Goal: Transaction & Acquisition: Book appointment/travel/reservation

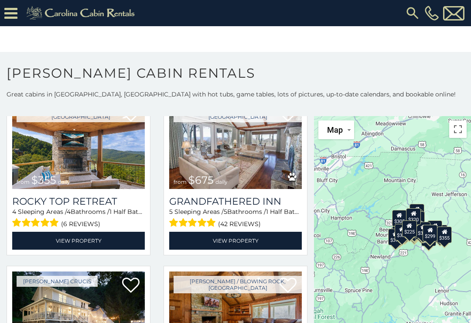
scroll to position [404, 0]
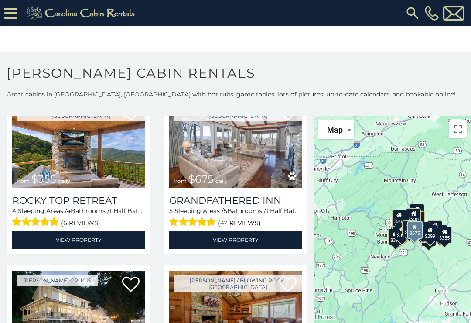
click at [292, 249] on link "View Property" at bounding box center [235, 240] width 133 height 18
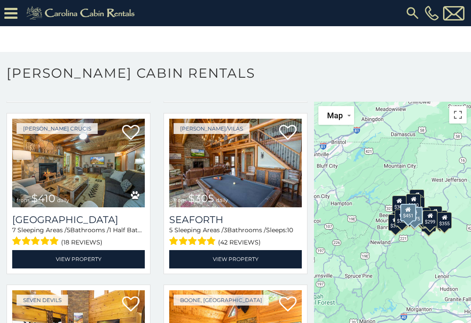
scroll to position [2084, 0]
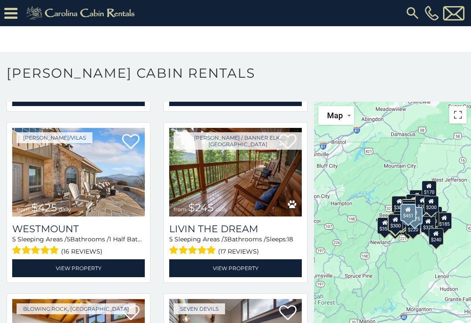
scroll to position [4129, 0]
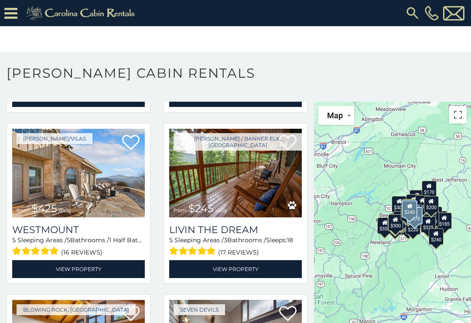
click at [223, 212] on span "daily" at bounding box center [221, 210] width 12 height 7
click at [287, 148] on icon at bounding box center [287, 142] width 17 height 17
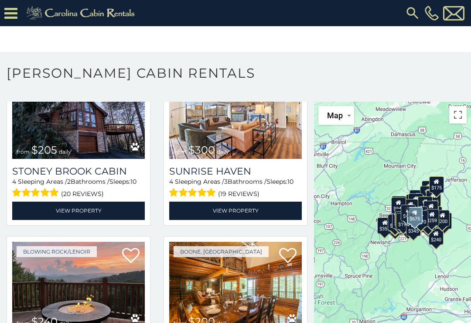
scroll to position [4811, 0]
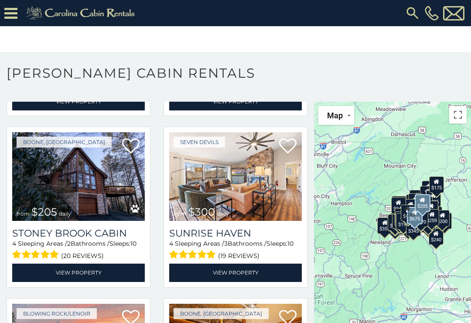
click at [72, 192] on img at bounding box center [78, 176] width 133 height 89
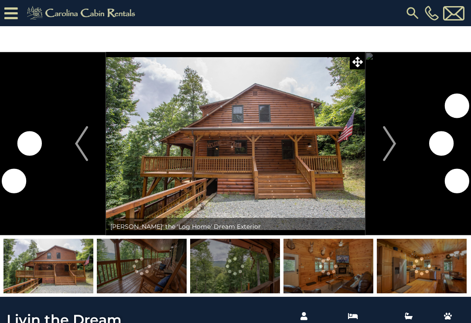
click at [392, 147] on img "Next" at bounding box center [389, 143] width 13 height 35
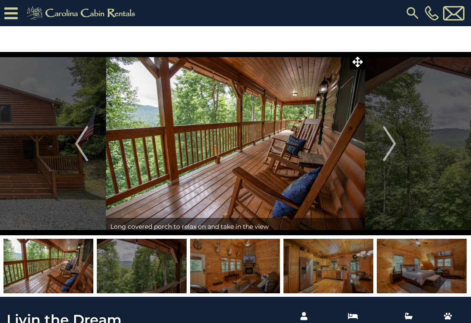
click at [391, 150] on img "Next" at bounding box center [389, 143] width 13 height 35
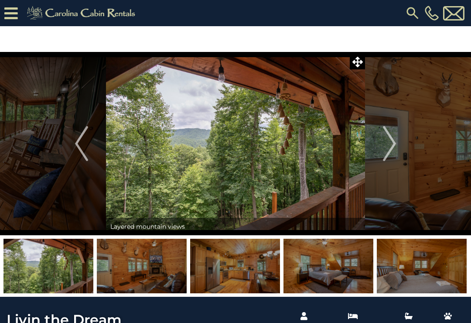
click at [393, 148] on img "Next" at bounding box center [389, 143] width 13 height 35
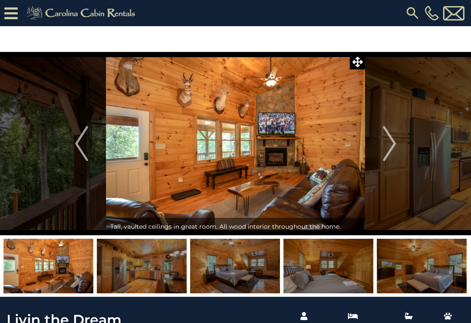
click at [385, 154] on img "Next" at bounding box center [389, 143] width 13 height 35
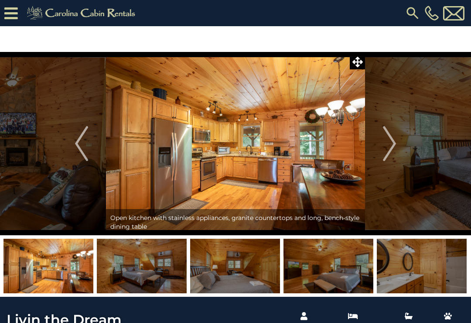
click at [388, 153] on img "Next" at bounding box center [389, 143] width 13 height 35
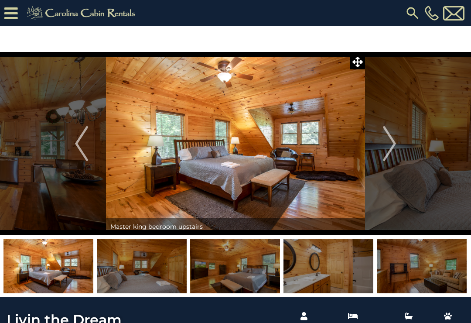
click at [390, 147] on img "Next" at bounding box center [389, 143] width 13 height 35
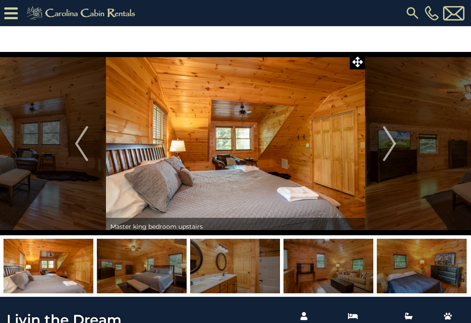
click at [391, 143] on img "Next" at bounding box center [389, 143] width 13 height 35
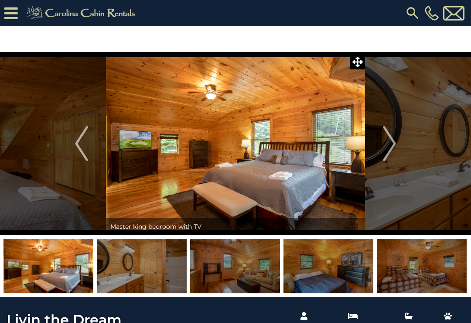
click at [389, 148] on img "Next" at bounding box center [389, 143] width 13 height 35
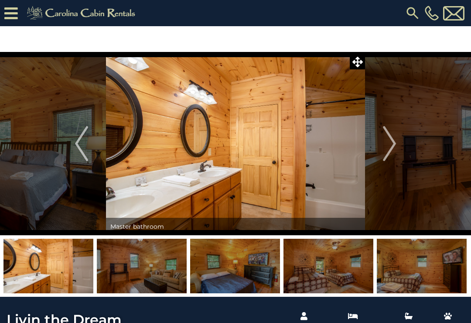
click at [390, 143] on img "Next" at bounding box center [389, 143] width 13 height 35
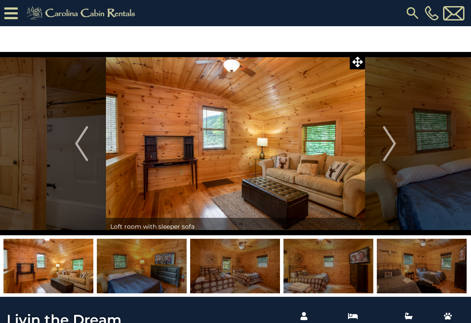
click at [388, 153] on img "Next" at bounding box center [389, 143] width 13 height 35
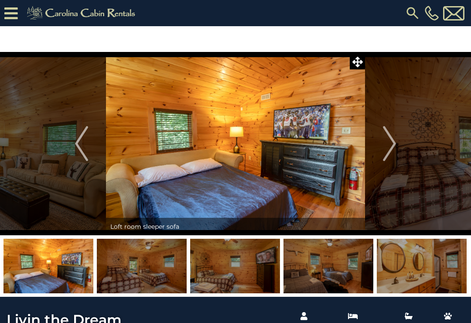
click at [381, 154] on button "Next" at bounding box center [389, 143] width 49 height 183
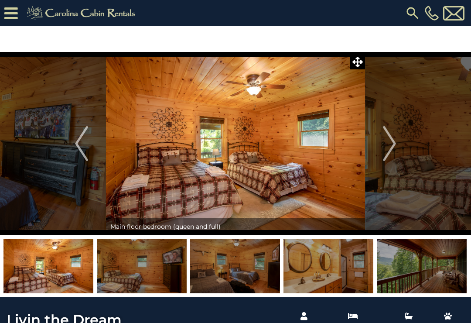
click at [389, 148] on img "Next" at bounding box center [389, 143] width 13 height 35
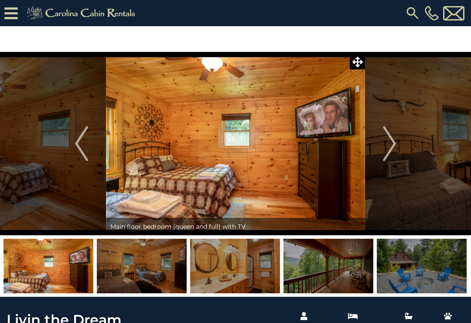
click at [384, 148] on img "Next" at bounding box center [389, 143] width 13 height 35
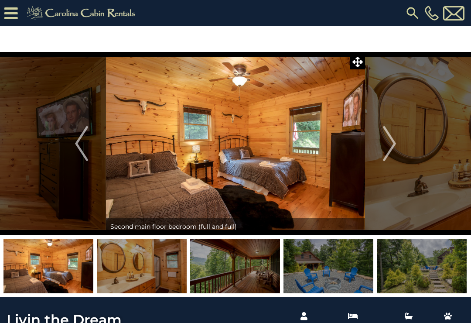
click at [386, 155] on img "Next" at bounding box center [389, 143] width 13 height 35
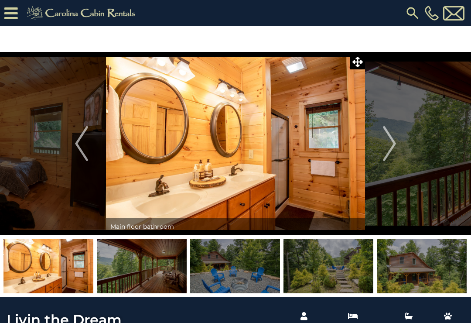
click at [387, 154] on img "Next" at bounding box center [389, 143] width 13 height 35
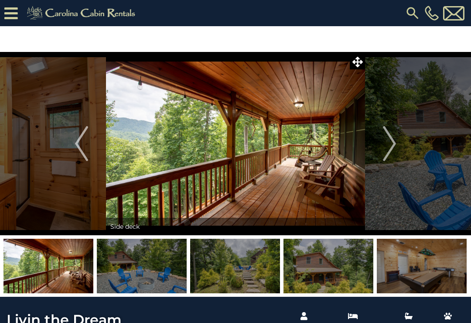
click at [390, 146] on img "Next" at bounding box center [389, 143] width 13 height 35
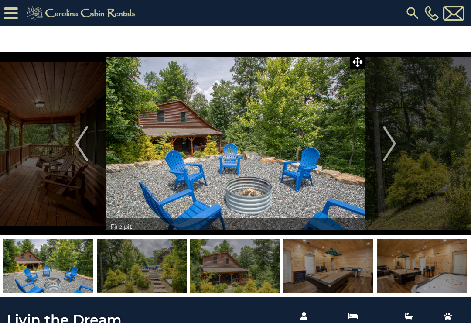
click at [390, 146] on img "Next" at bounding box center [389, 143] width 13 height 35
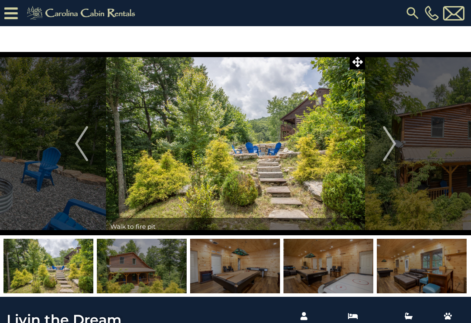
click at [387, 150] on img "Next" at bounding box center [389, 143] width 13 height 35
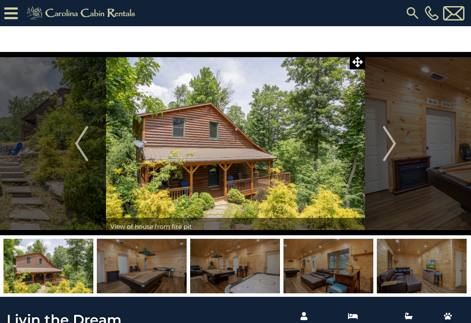
click at [388, 147] on img "Next" at bounding box center [389, 143] width 13 height 35
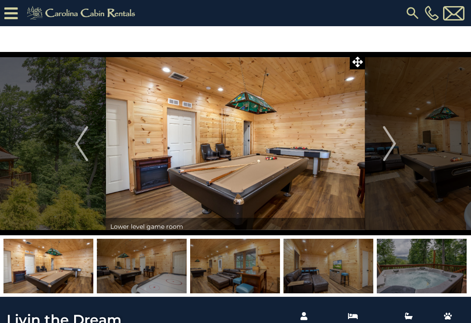
click at [385, 149] on img "Next" at bounding box center [389, 143] width 13 height 35
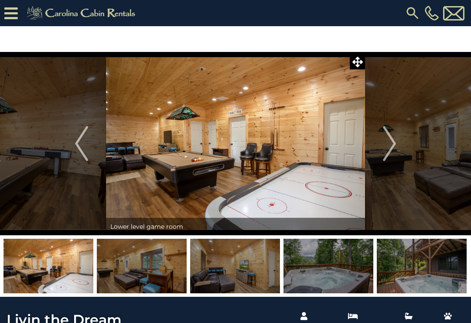
click at [387, 150] on img "Next" at bounding box center [389, 143] width 13 height 35
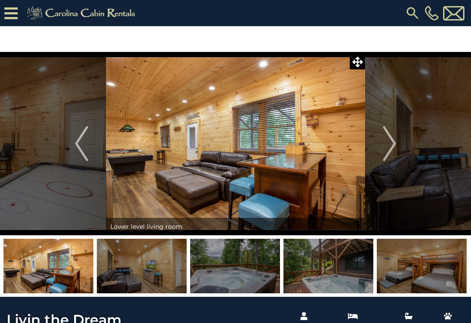
click at [390, 145] on img "Next" at bounding box center [389, 143] width 13 height 35
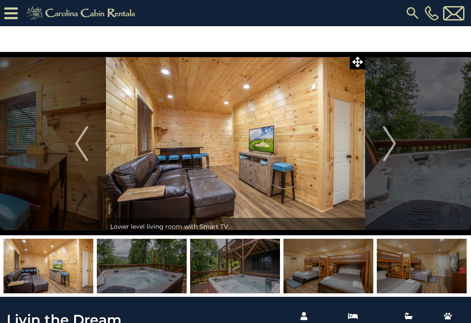
click at [386, 149] on img "Next" at bounding box center [389, 143] width 13 height 35
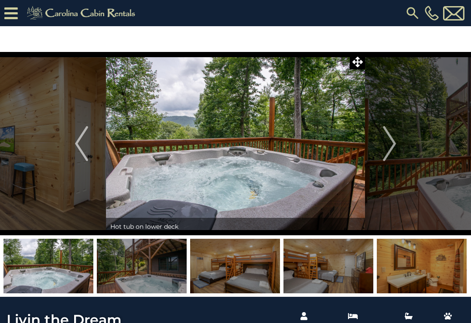
click at [388, 148] on img "Next" at bounding box center [389, 143] width 13 height 35
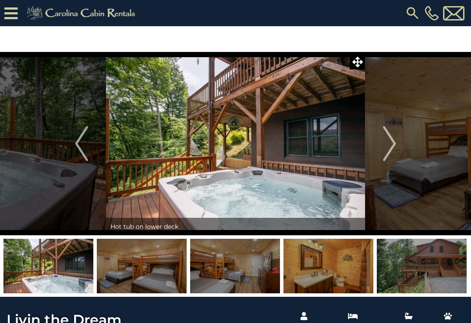
click at [389, 150] on img "Next" at bounding box center [389, 143] width 13 height 35
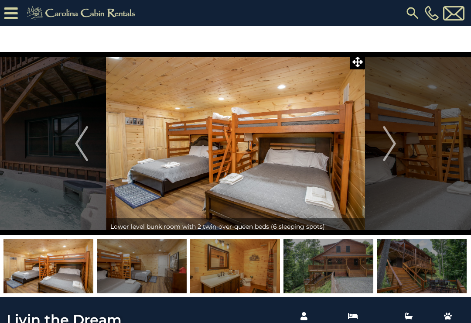
click at [392, 148] on img "Next" at bounding box center [389, 143] width 13 height 35
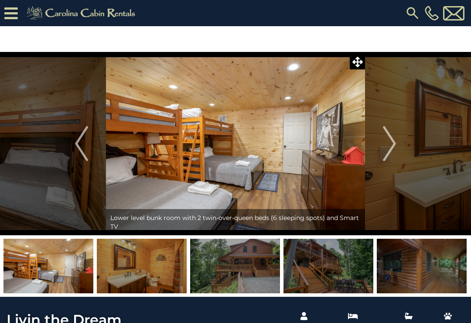
click at [386, 154] on img "Next" at bounding box center [389, 143] width 13 height 35
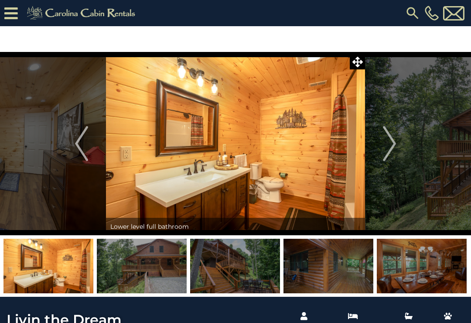
click at [386, 148] on img "Next" at bounding box center [389, 143] width 13 height 35
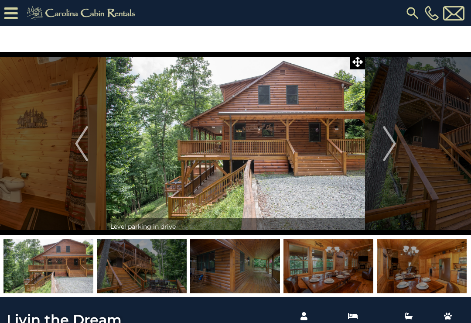
click at [392, 145] on img "Next" at bounding box center [389, 143] width 13 height 35
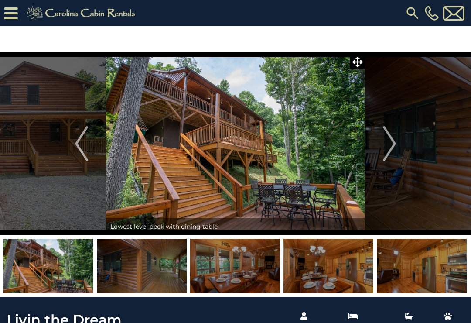
click at [389, 148] on img "Next" at bounding box center [389, 143] width 13 height 35
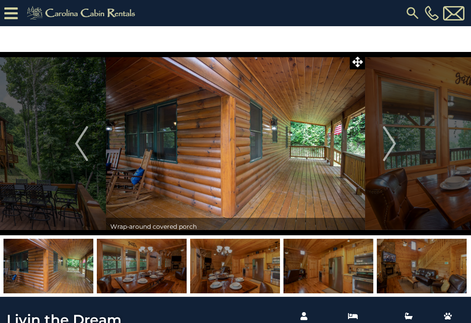
click at [392, 150] on img "Next" at bounding box center [389, 143] width 13 height 35
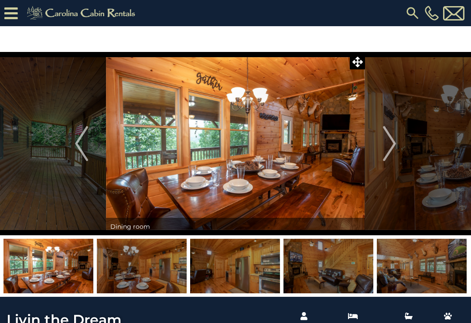
click at [389, 147] on img "Next" at bounding box center [389, 143] width 13 height 35
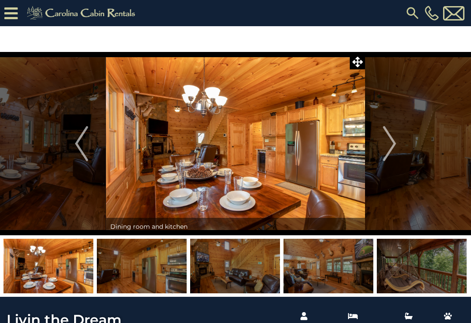
click at [387, 151] on img "Next" at bounding box center [389, 143] width 13 height 35
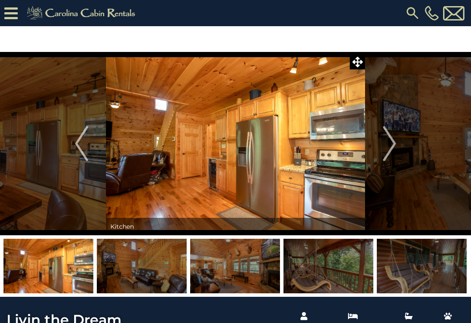
click at [388, 148] on img "Next" at bounding box center [389, 143] width 13 height 35
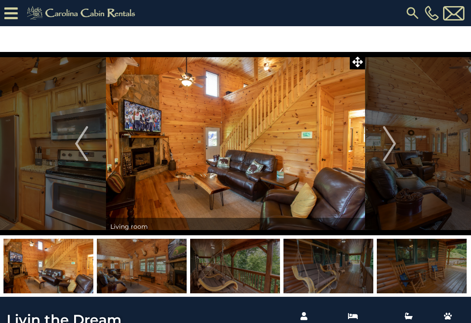
click at [388, 150] on img "Next" at bounding box center [389, 143] width 13 height 35
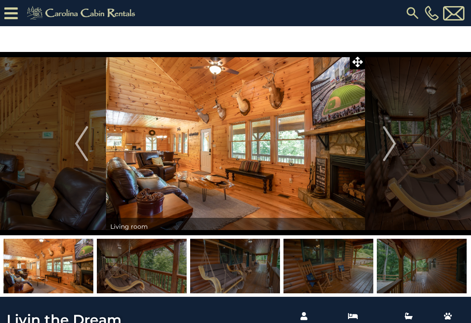
click at [389, 150] on img "Next" at bounding box center [389, 143] width 13 height 35
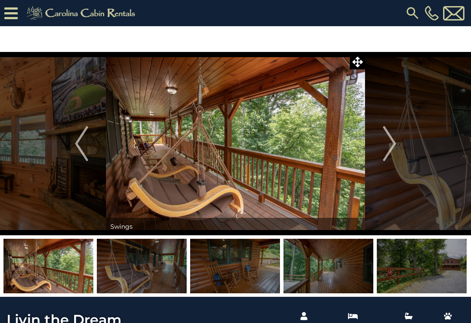
click at [386, 159] on img "Next" at bounding box center [389, 143] width 13 height 35
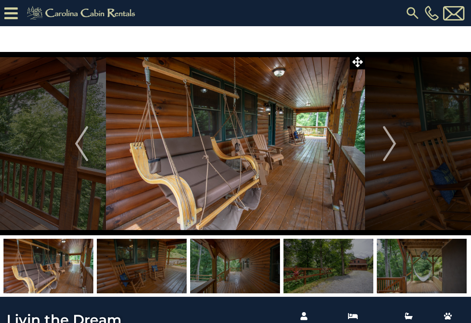
click at [392, 149] on img "Next" at bounding box center [389, 143] width 13 height 35
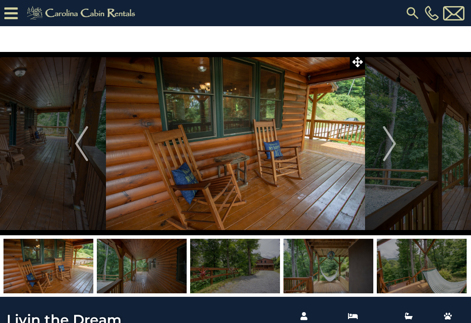
click at [395, 148] on img "Next" at bounding box center [389, 143] width 13 height 35
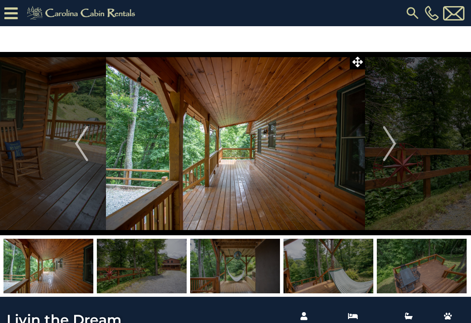
click at [397, 143] on button "Next" at bounding box center [389, 143] width 49 height 183
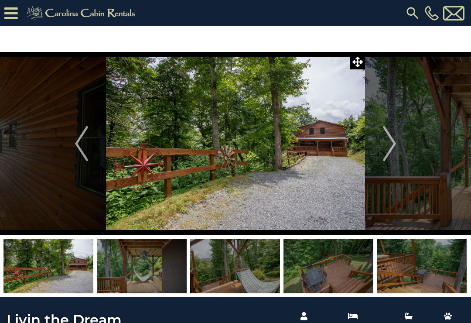
click at [395, 142] on img "Next" at bounding box center [389, 143] width 13 height 35
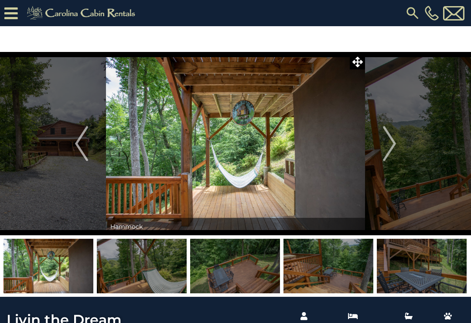
click at [391, 149] on img "Next" at bounding box center [389, 143] width 13 height 35
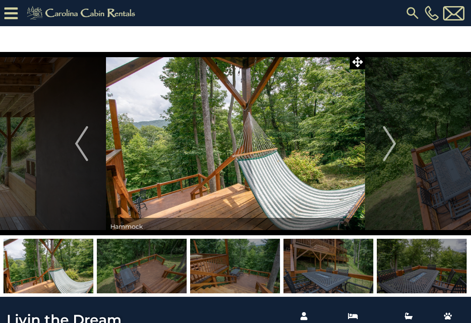
click at [389, 149] on img "Next" at bounding box center [389, 143] width 13 height 35
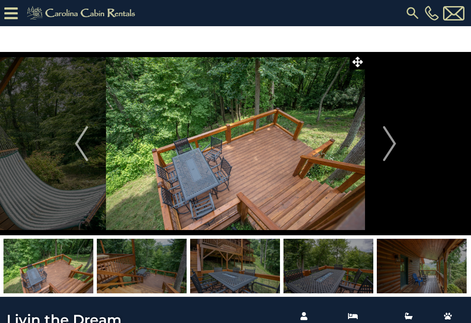
click at [389, 147] on img "Next" at bounding box center [389, 143] width 13 height 35
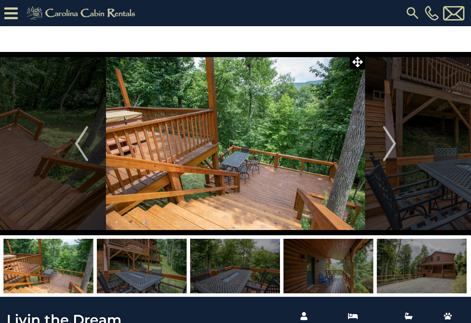
click at [390, 149] on img "Next" at bounding box center [389, 143] width 13 height 35
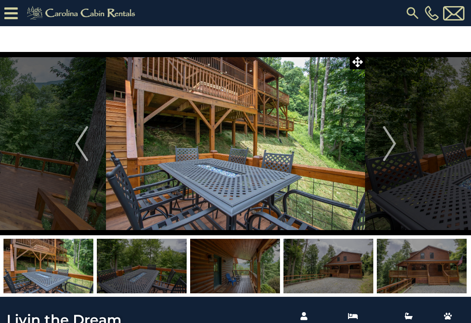
click at [389, 149] on img "Next" at bounding box center [389, 143] width 13 height 35
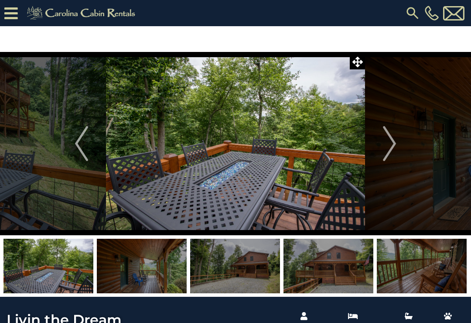
click at [390, 146] on img "Next" at bounding box center [389, 143] width 13 height 35
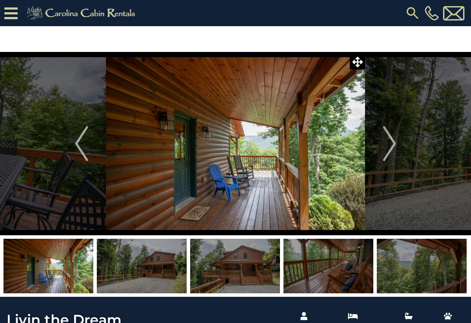
click at [389, 149] on img "Next" at bounding box center [389, 143] width 13 height 35
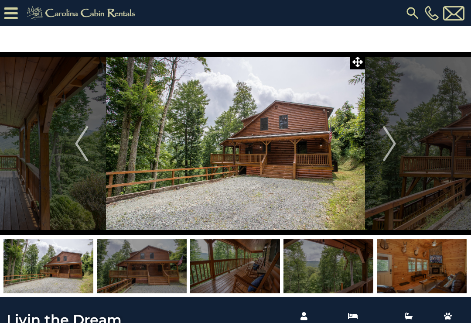
click at [392, 148] on img "Next" at bounding box center [389, 143] width 13 height 35
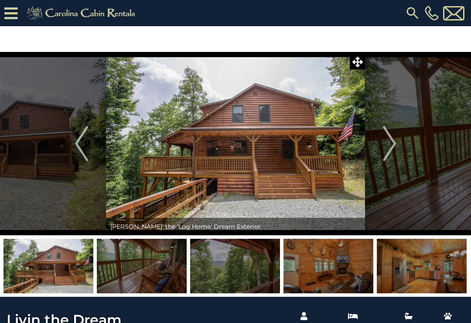
click at [389, 152] on img "Next" at bounding box center [389, 143] width 13 height 35
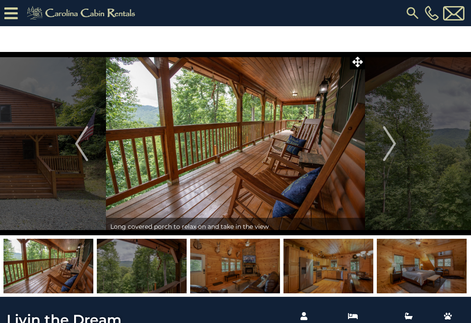
click at [389, 155] on img "Next" at bounding box center [389, 143] width 13 height 35
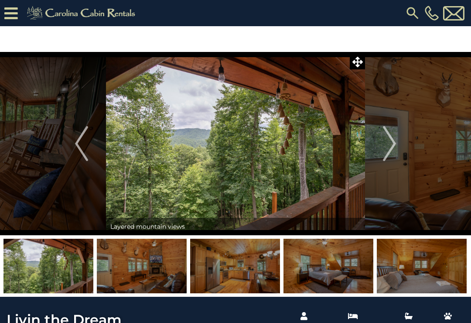
click at [390, 153] on img "Next" at bounding box center [389, 143] width 13 height 35
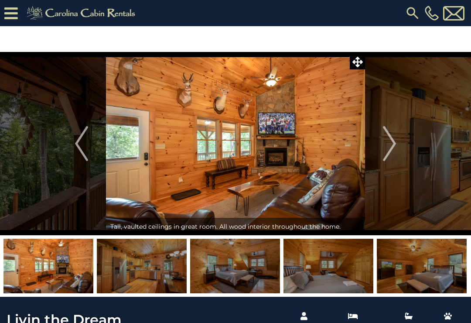
click at [393, 154] on img "Next" at bounding box center [389, 143] width 13 height 35
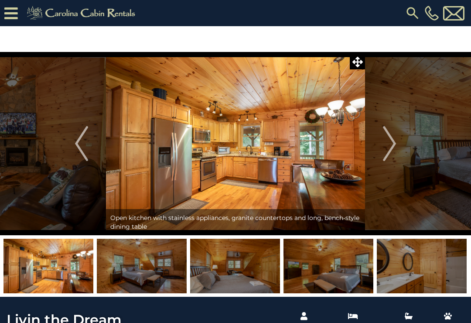
click at [389, 156] on img "Next" at bounding box center [389, 143] width 13 height 35
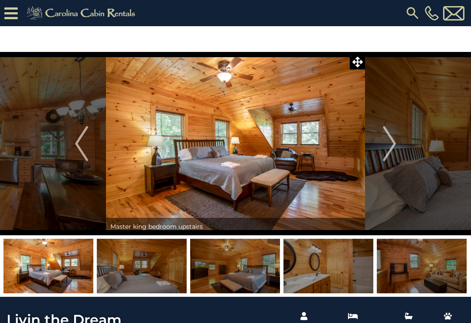
click at [392, 150] on img "Next" at bounding box center [389, 143] width 13 height 35
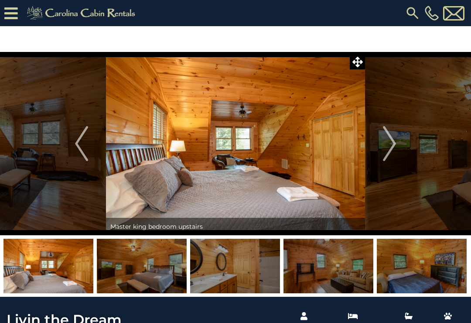
click at [393, 150] on img "Next" at bounding box center [389, 143] width 13 height 35
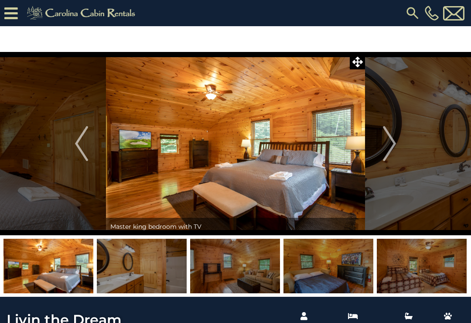
click at [388, 152] on img "Next" at bounding box center [389, 143] width 13 height 35
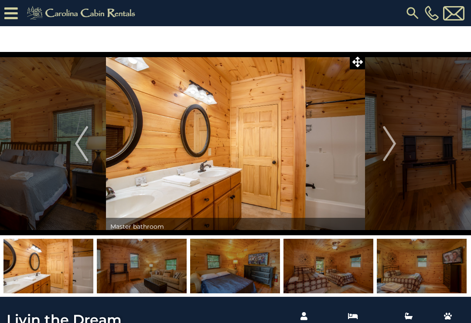
click at [388, 151] on img "Next" at bounding box center [389, 143] width 13 height 35
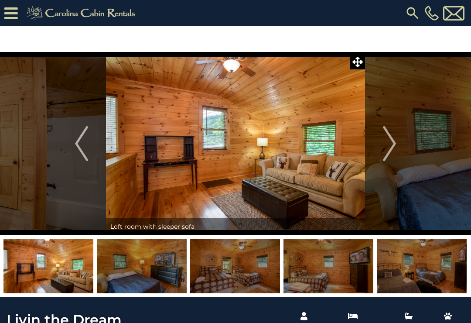
click at [389, 152] on img "Next" at bounding box center [389, 143] width 13 height 35
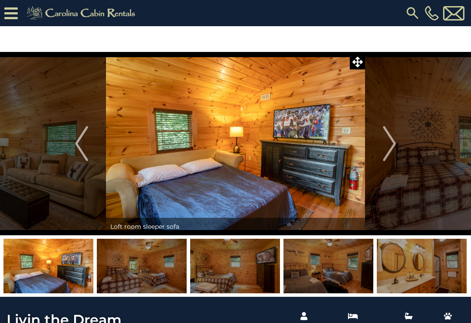
click at [391, 148] on img "Next" at bounding box center [389, 143] width 13 height 35
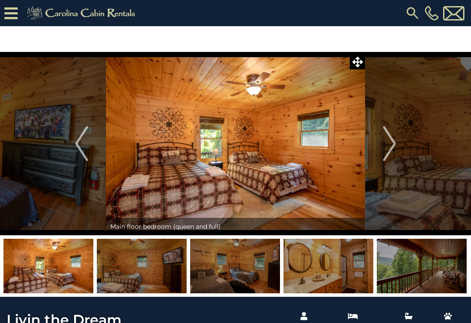
click at [393, 146] on img "Next" at bounding box center [389, 143] width 13 height 35
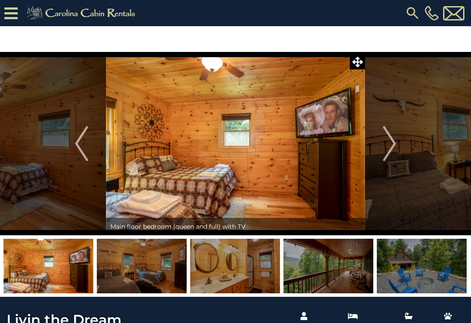
click at [393, 147] on img "Next" at bounding box center [389, 143] width 13 height 35
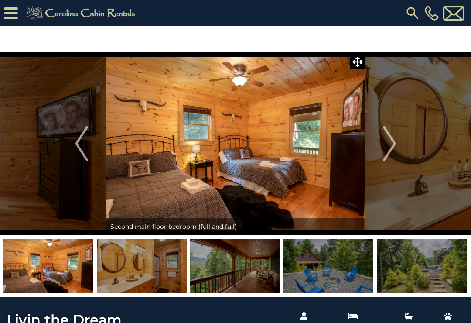
click at [391, 148] on img "Next" at bounding box center [389, 143] width 13 height 35
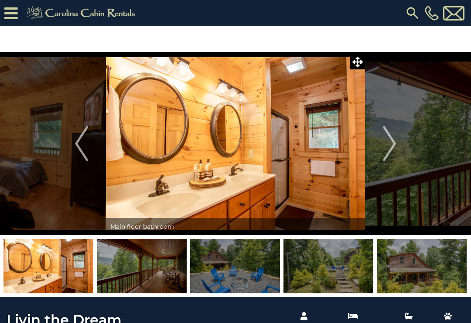
click at [390, 146] on img "Next" at bounding box center [389, 143] width 13 height 35
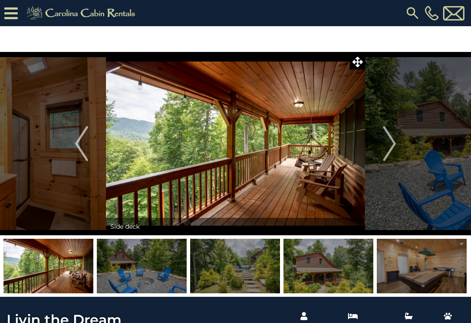
click at [389, 147] on img "Next" at bounding box center [389, 143] width 13 height 35
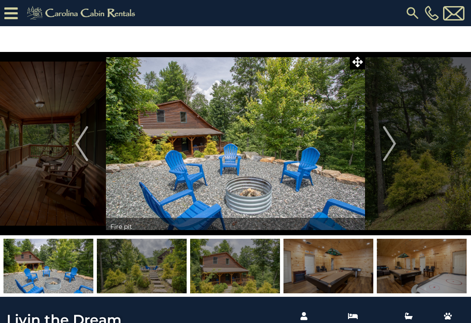
click at [387, 147] on img "Next" at bounding box center [389, 143] width 13 height 35
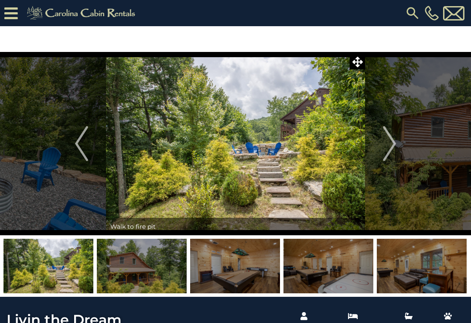
click at [385, 149] on img "Next" at bounding box center [389, 143] width 13 height 35
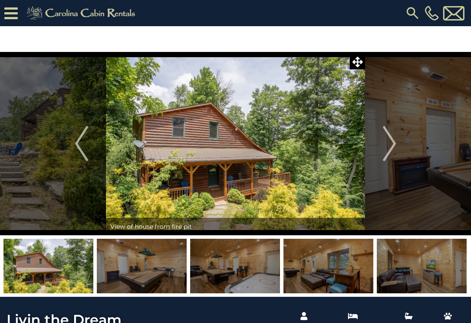
click at [388, 149] on img "Next" at bounding box center [389, 143] width 13 height 35
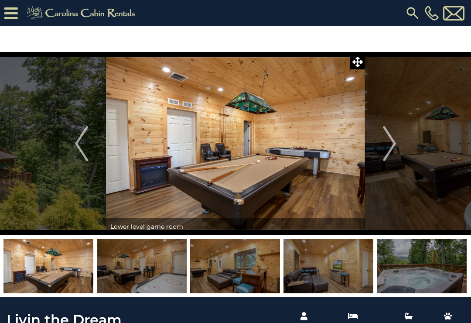
click at [386, 150] on img "Next" at bounding box center [389, 143] width 13 height 35
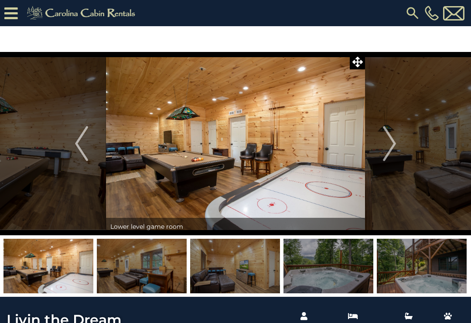
click at [386, 150] on img "Next" at bounding box center [389, 143] width 13 height 35
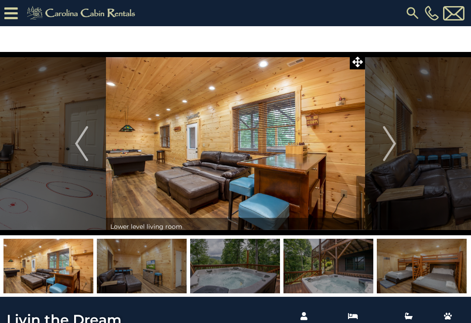
click at [387, 148] on img "Next" at bounding box center [389, 143] width 13 height 35
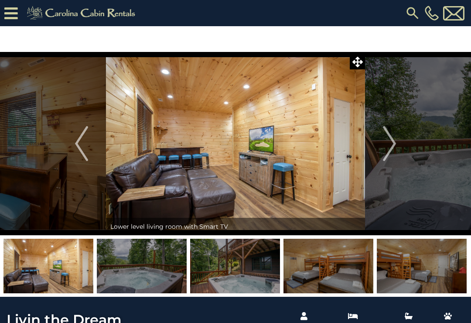
click at [78, 146] on img "Previous" at bounding box center [81, 143] width 13 height 35
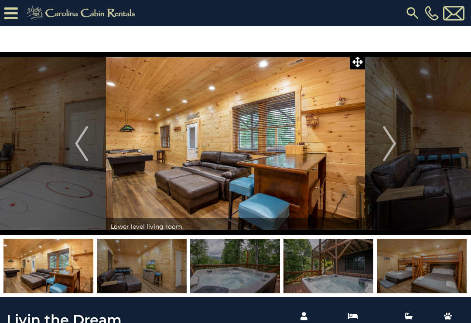
click at [392, 138] on img "Next" at bounding box center [389, 143] width 13 height 35
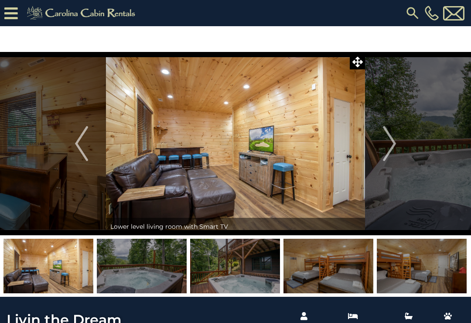
click at [395, 139] on img "Next" at bounding box center [389, 143] width 13 height 35
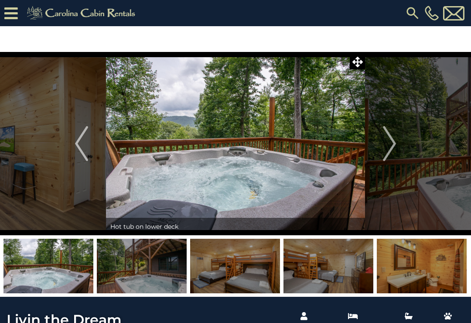
click at [392, 141] on img "Next" at bounding box center [389, 143] width 13 height 35
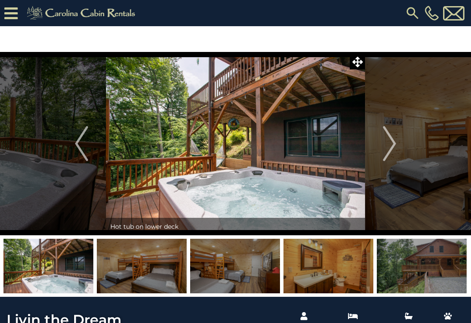
click at [391, 144] on img "Next" at bounding box center [389, 143] width 13 height 35
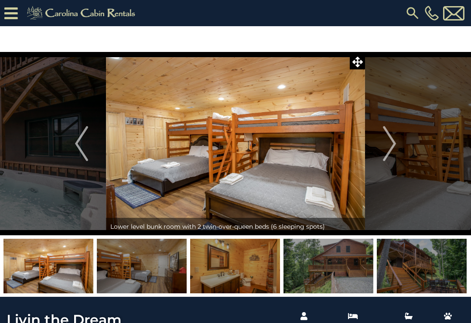
click at [392, 141] on img "Next" at bounding box center [389, 143] width 13 height 35
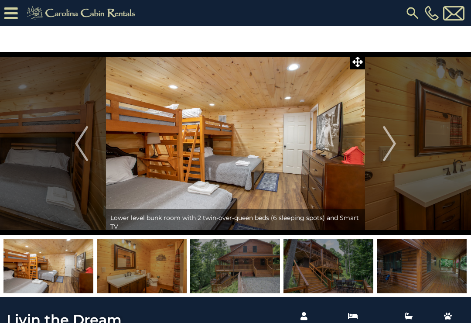
click at [394, 144] on img "Next" at bounding box center [389, 143] width 13 height 35
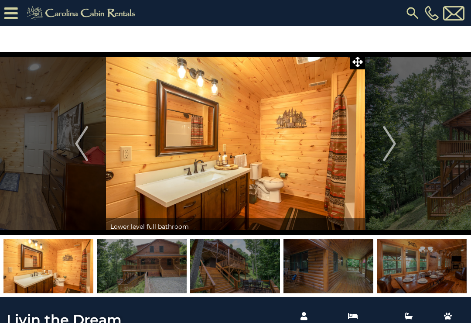
click at [390, 149] on img "Next" at bounding box center [389, 143] width 13 height 35
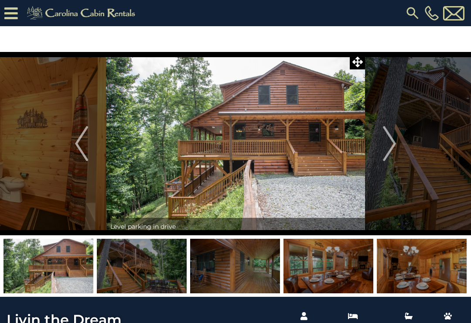
click at [393, 147] on img "Next" at bounding box center [389, 143] width 13 height 35
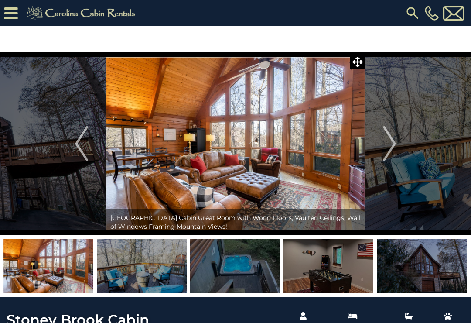
click at [389, 147] on img "Next" at bounding box center [389, 143] width 13 height 35
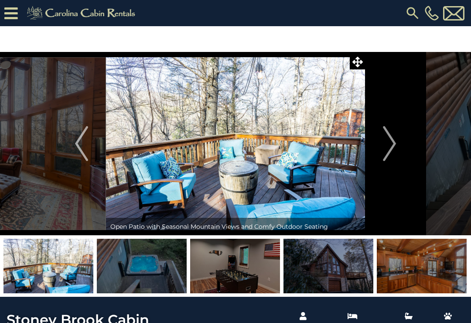
click at [389, 146] on img "Next" at bounding box center [389, 143] width 13 height 35
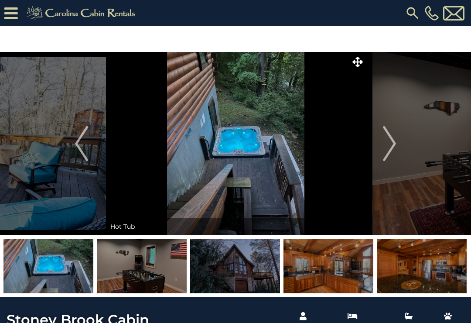
click at [385, 153] on img "Next" at bounding box center [389, 143] width 13 height 35
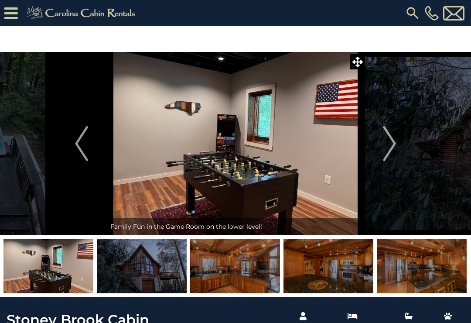
click at [386, 152] on img "Next" at bounding box center [389, 143] width 13 height 35
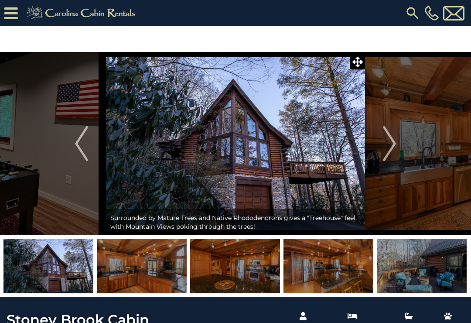
click at [387, 149] on img "Next" at bounding box center [389, 143] width 13 height 35
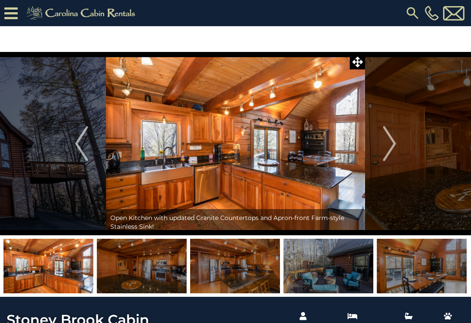
click at [390, 147] on img "Next" at bounding box center [389, 143] width 13 height 35
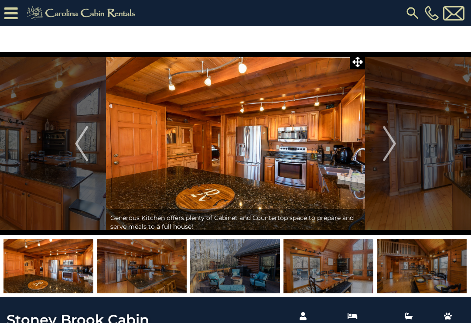
click at [388, 148] on img "Next" at bounding box center [389, 143] width 13 height 35
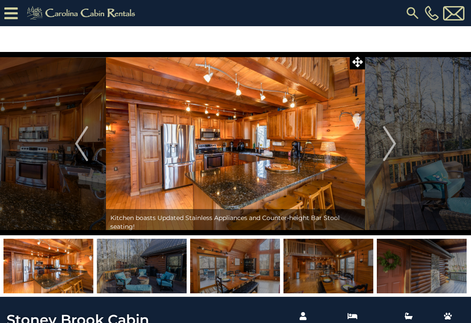
click at [386, 150] on img "Next" at bounding box center [389, 143] width 13 height 35
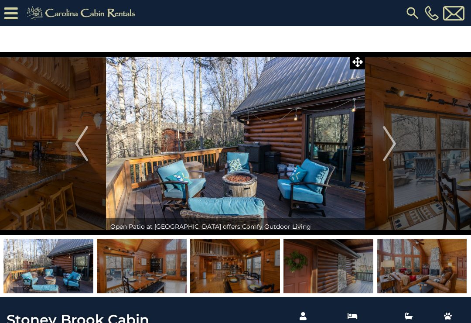
click at [385, 151] on img "Next" at bounding box center [389, 143] width 13 height 35
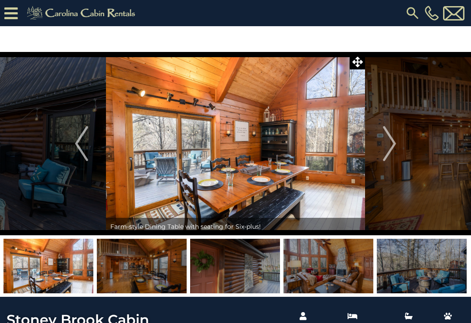
click at [392, 146] on img "Next" at bounding box center [389, 143] width 13 height 35
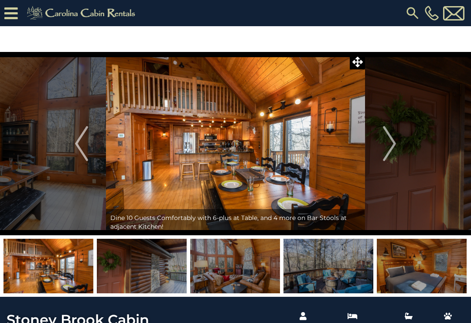
click at [392, 142] on img "Next" at bounding box center [389, 143] width 13 height 35
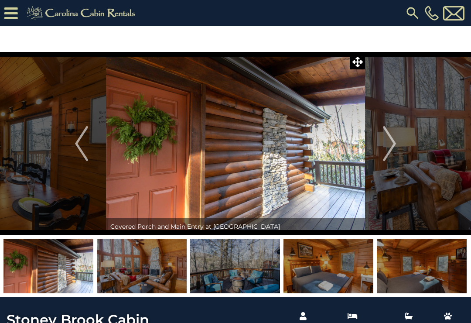
click at [386, 149] on img "Next" at bounding box center [389, 143] width 13 height 35
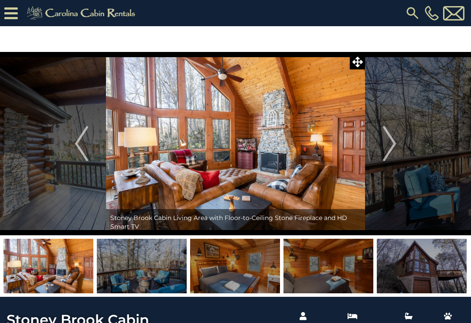
click at [386, 150] on img "Next" at bounding box center [389, 143] width 13 height 35
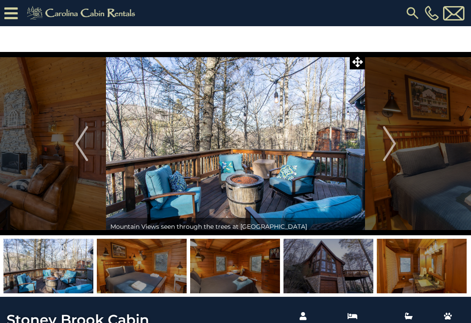
click at [389, 148] on img "Next" at bounding box center [389, 143] width 13 height 35
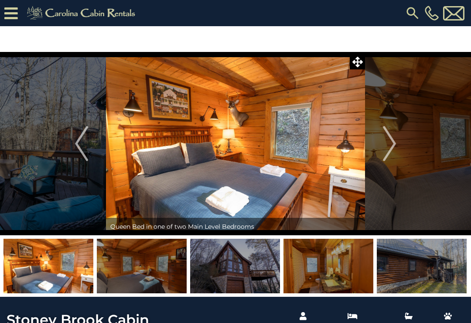
click at [388, 149] on img "Next" at bounding box center [389, 143] width 13 height 35
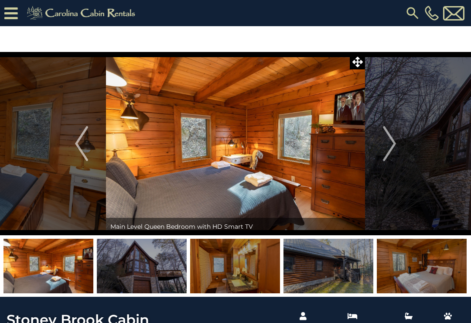
click at [390, 148] on img "Next" at bounding box center [389, 143] width 13 height 35
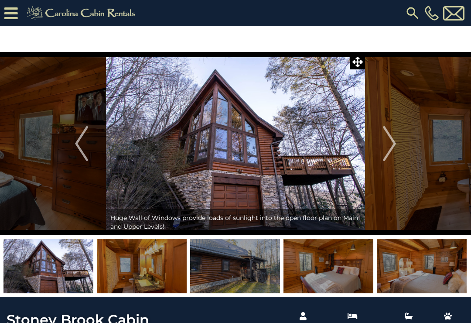
click at [389, 148] on img "Next" at bounding box center [389, 143] width 13 height 35
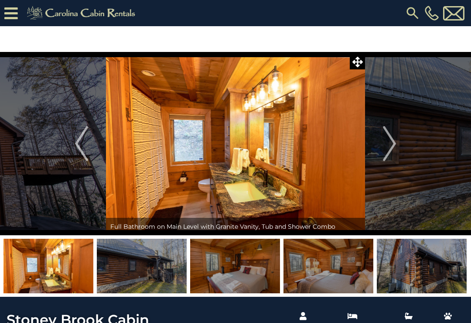
click at [387, 149] on img "Next" at bounding box center [389, 143] width 13 height 35
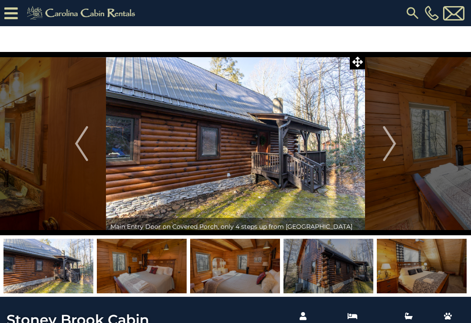
click at [391, 146] on img "Next" at bounding box center [389, 143] width 13 height 35
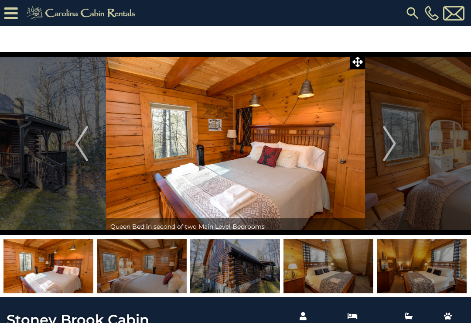
click at [392, 147] on img "Next" at bounding box center [389, 143] width 13 height 35
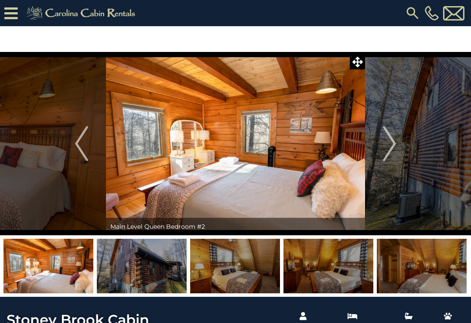
click at [389, 145] on img "Next" at bounding box center [389, 143] width 13 height 35
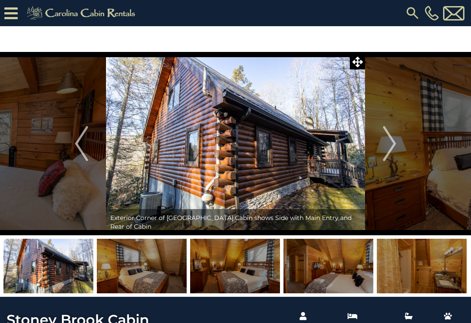
click at [385, 150] on img "Next" at bounding box center [389, 143] width 13 height 35
